Goal: Transaction & Acquisition: Obtain resource

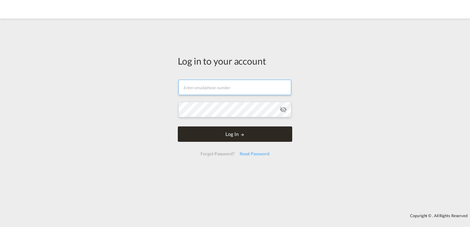
type input "[PERSON_NAME][EMAIL_ADDRESS][DOMAIN_NAME]"
click at [249, 138] on button "Log In" at bounding box center [235, 133] width 114 height 15
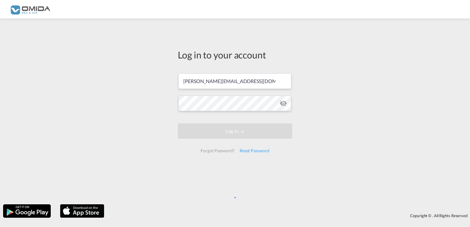
click at [111, 118] on div "Log in to your account k.sychowski@seaandair.pl Log In Forgot Password? Reset P…" at bounding box center [235, 112] width 470 height 180
click at [332, 137] on div "Log in to your account k.sychowski@seaandair.pl Log In Forgot Password? Reset P…" at bounding box center [235, 112] width 470 height 180
click at [281, 105] on md-icon "icon-eye-off" at bounding box center [283, 103] width 7 height 7
click at [328, 101] on div "Log in to your account k.sychowski@seaandair.pl Log In Forgot Password? Reset P…" at bounding box center [235, 112] width 470 height 180
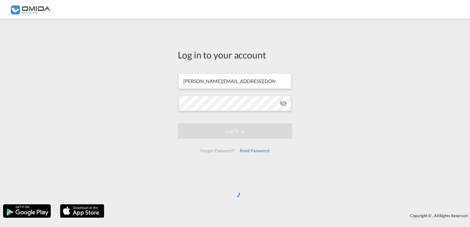
click at [252, 154] on div "Reset Password" at bounding box center [254, 150] width 35 height 11
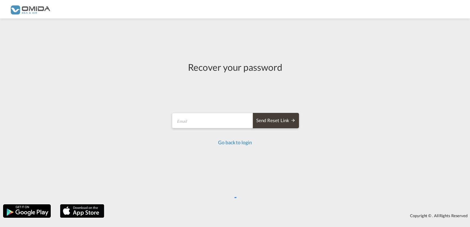
click at [228, 145] on link "Go back to login" at bounding box center [235, 142] width 34 height 6
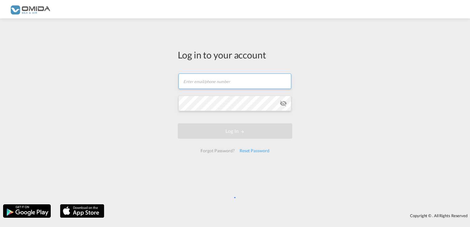
type input "[PERSON_NAME][EMAIL_ADDRESS][DOMAIN_NAME]"
click at [339, 135] on div "Log in to your account k.sychowski@seaandair.pl Log In Forgot Password? Reset P…" at bounding box center [235, 112] width 470 height 180
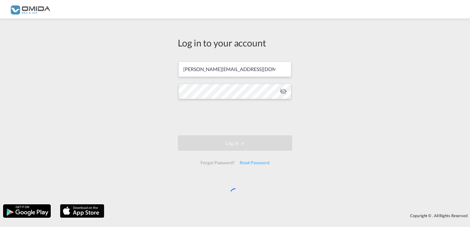
click at [403, 125] on div "Log in to your account k.sychowski@seaandair.pl Log In Forgot Password? Reset P…" at bounding box center [235, 112] width 470 height 180
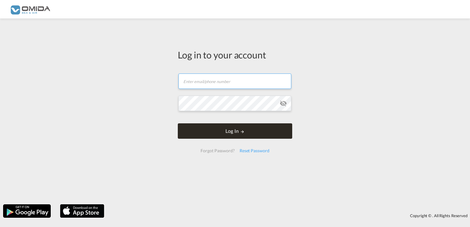
type input "[PERSON_NAME][EMAIL_ADDRESS][DOMAIN_NAME]"
click at [246, 131] on button "Log In" at bounding box center [235, 130] width 114 height 15
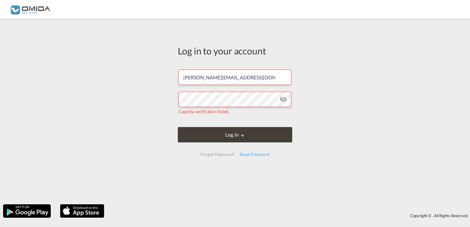
click at [283, 99] on md-icon "icon-eye-off" at bounding box center [283, 99] width 7 height 7
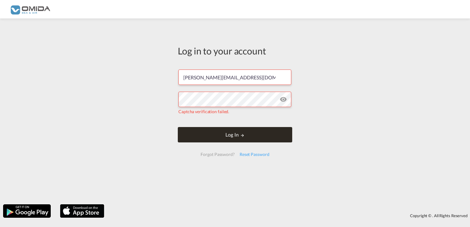
click at [228, 137] on button "Log In" at bounding box center [235, 134] width 114 height 15
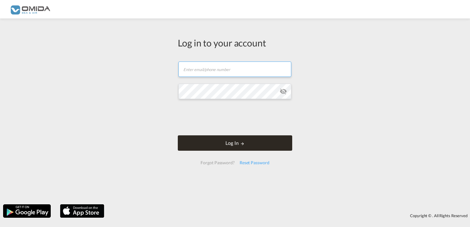
type input "[PERSON_NAME][EMAIL_ADDRESS][DOMAIN_NAME]"
click at [246, 147] on button "Log In" at bounding box center [235, 142] width 114 height 15
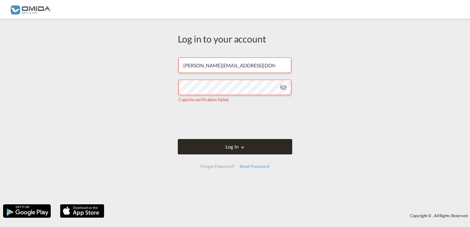
click at [231, 148] on button "Log In" at bounding box center [235, 146] width 114 height 15
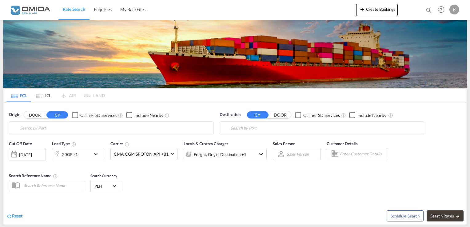
type input "Chattogram (Chittagong), BDCGP"
type input "Gdansk, PLGDN"
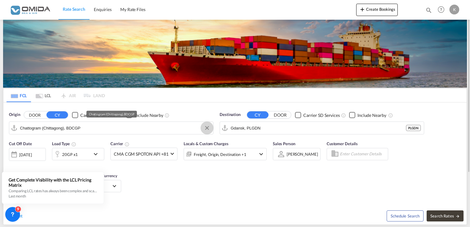
click at [206, 130] on md-icon "Clear Input" at bounding box center [207, 128] width 7 height 7
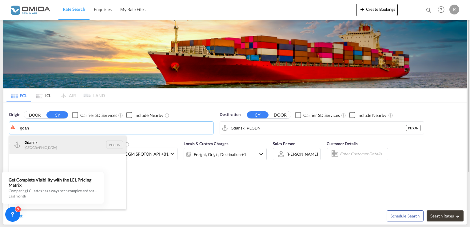
click at [52, 144] on div "Gdan sk [GEOGRAPHIC_DATA] PLGDN" at bounding box center [67, 145] width 117 height 18
type input "Gdansk, PLGDN"
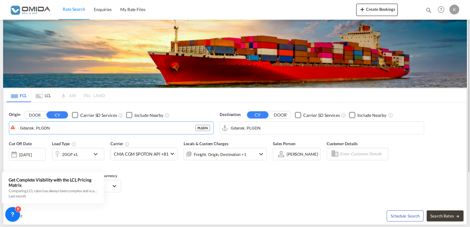
click at [266, 128] on input "Gdansk, PLGDN" at bounding box center [326, 127] width 190 height 9
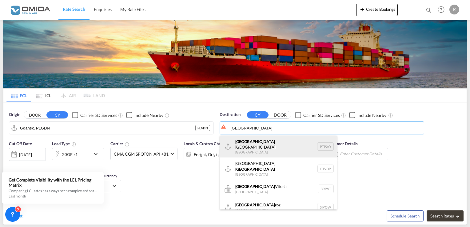
click at [272, 147] on div "[GEOGRAPHIC_DATA] [GEOGRAPHIC_DATA] PTPXO" at bounding box center [278, 147] width 117 height 22
type input "[GEOGRAPHIC_DATA], PTPXO"
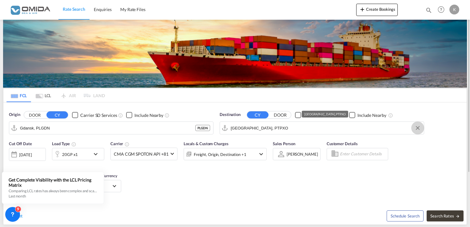
click at [416, 127] on button "Clear Input" at bounding box center [417, 127] width 9 height 9
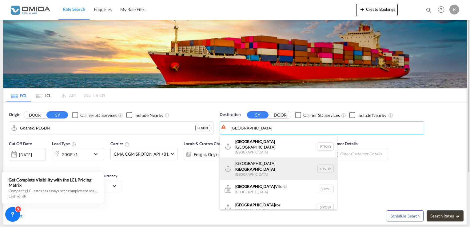
click at [257, 162] on div "[GEOGRAPHIC_DATA] [GEOGRAPHIC_DATA] PTVDP" at bounding box center [278, 169] width 117 height 22
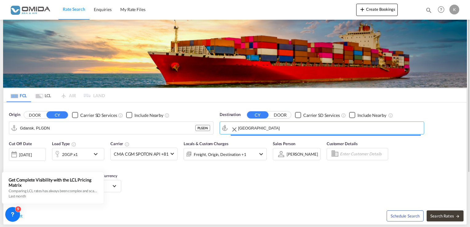
type input "[GEOGRAPHIC_DATA], PTVDP"
click at [97, 156] on md-icon "icon-chevron-down" at bounding box center [97, 153] width 10 height 7
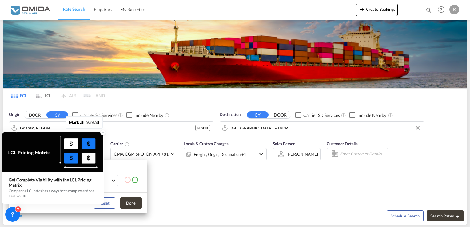
click at [103, 134] on icon at bounding box center [103, 132] width 2 height 2
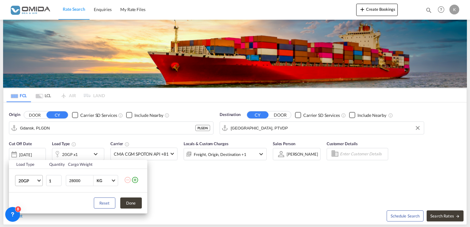
click at [39, 181] on span "Choose: \a20GP" at bounding box center [38, 179] width 3 height 3
click at [36, 182] on md-option "40HC" at bounding box center [34, 182] width 42 height 15
click at [125, 203] on button "Done" at bounding box center [131, 203] width 22 height 11
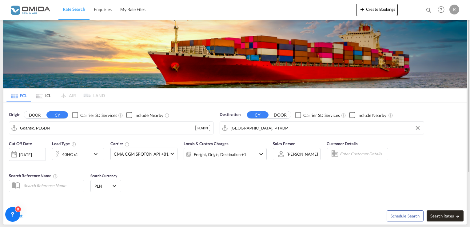
click at [447, 220] on button "Search Rates" at bounding box center [445, 216] width 37 height 11
type input "PLGDN to PTVDP / [DATE]"
